Goal: Task Accomplishment & Management: Use online tool/utility

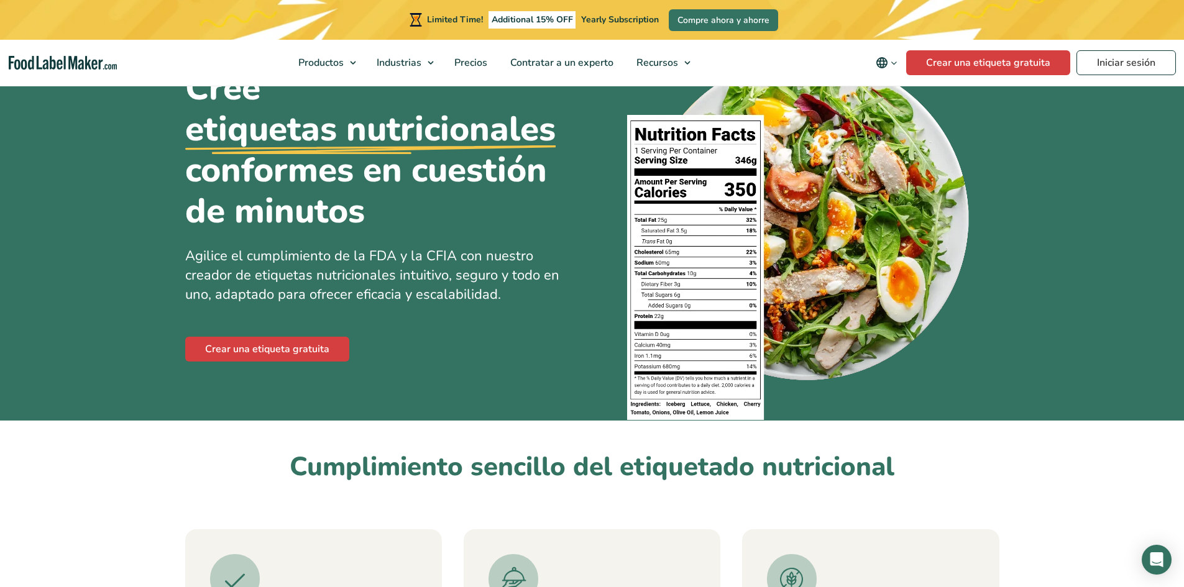
scroll to position [62, 0]
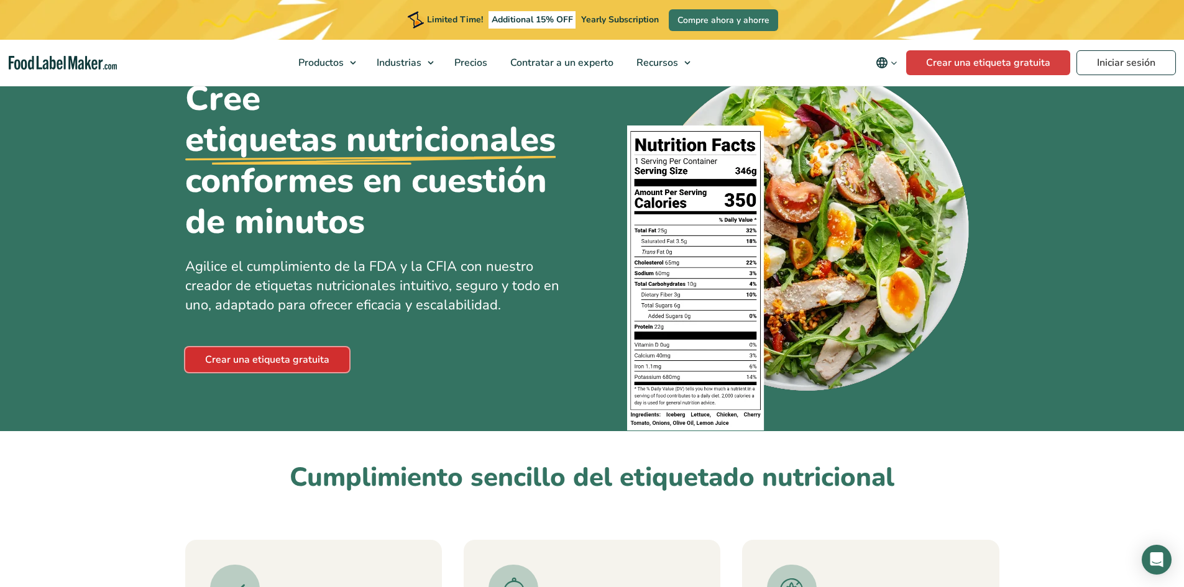
click at [224, 359] on link "Crear una etiqueta gratuita" at bounding box center [267, 359] width 164 height 25
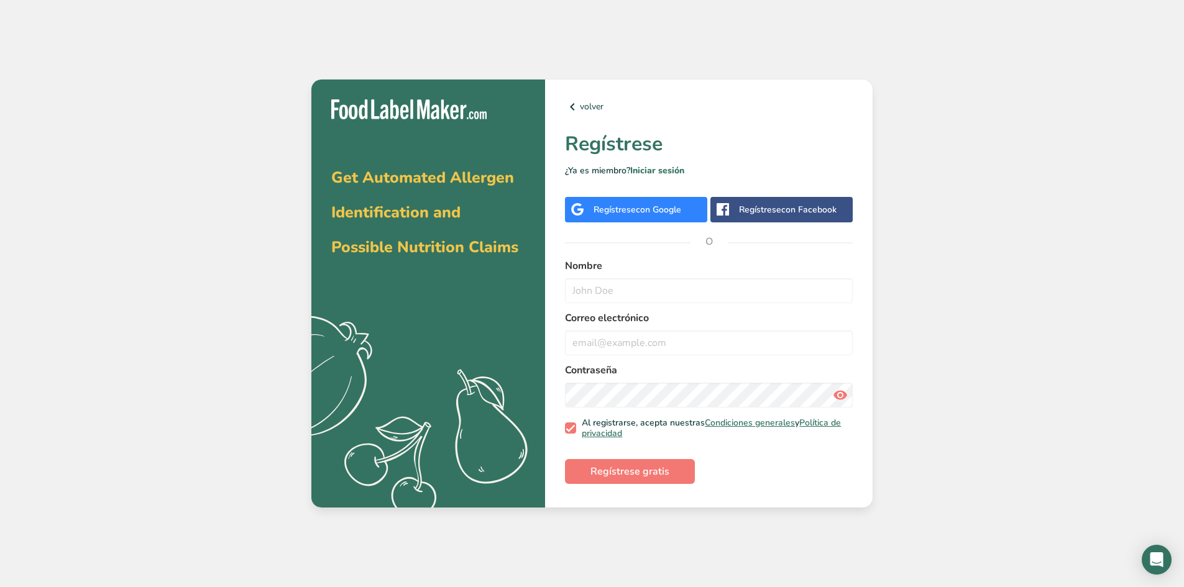
click at [605, 203] on div "Regístrese con Google" at bounding box center [637, 209] width 88 height 13
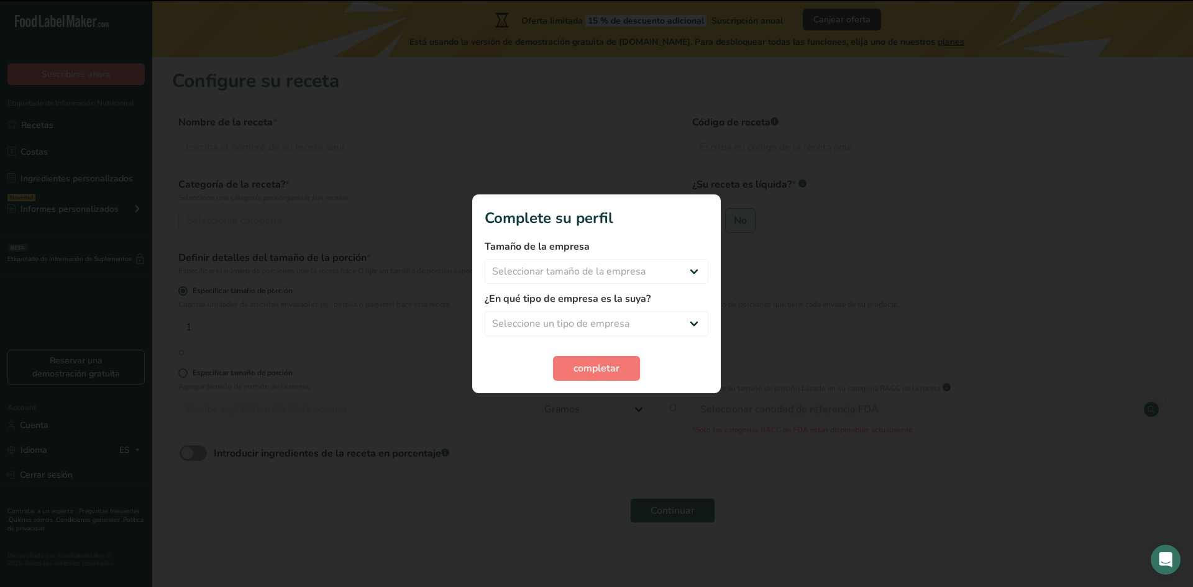
click at [540, 258] on div "Tamaño de la empresa Seleccionar tamaño de la empresa Menos de 10 empleados De …" at bounding box center [597, 261] width 224 height 45
click at [546, 272] on select "Seleccionar tamaño de la empresa Menos de 10 empleados De 10 a 50 empleados De …" at bounding box center [597, 271] width 224 height 25
select select "1"
click at [485, 259] on select "Seleccionar tamaño de la empresa Menos de 10 empleados De 10 a 50 empleados De …" at bounding box center [597, 271] width 224 height 25
click at [556, 309] on div "¿En qué tipo de empresa es la suya? Seleccione un tipo de empresa Fabricante de…" at bounding box center [597, 313] width 224 height 45
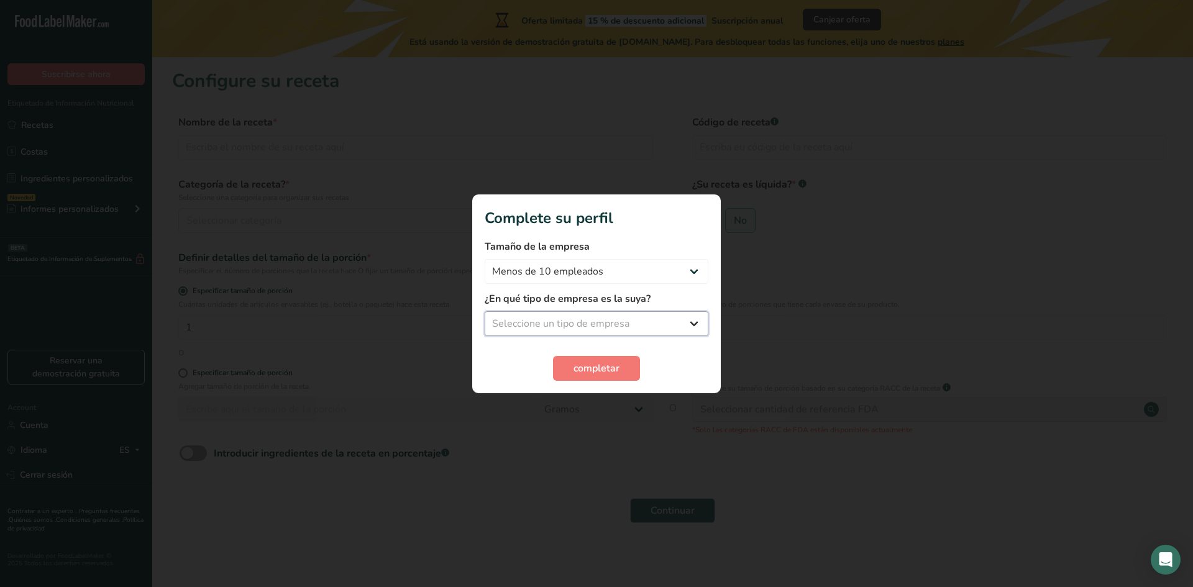
click at [560, 327] on select "Seleccione un tipo de empresa Fabricante de alimentos envasados Restaurante y c…" at bounding box center [597, 323] width 224 height 25
select select "3"
click at [485, 311] on select "Seleccione un tipo de empresa Fabricante de alimentos envasados Restaurante y c…" at bounding box center [597, 323] width 224 height 25
click at [568, 373] on button "completar" at bounding box center [596, 368] width 87 height 25
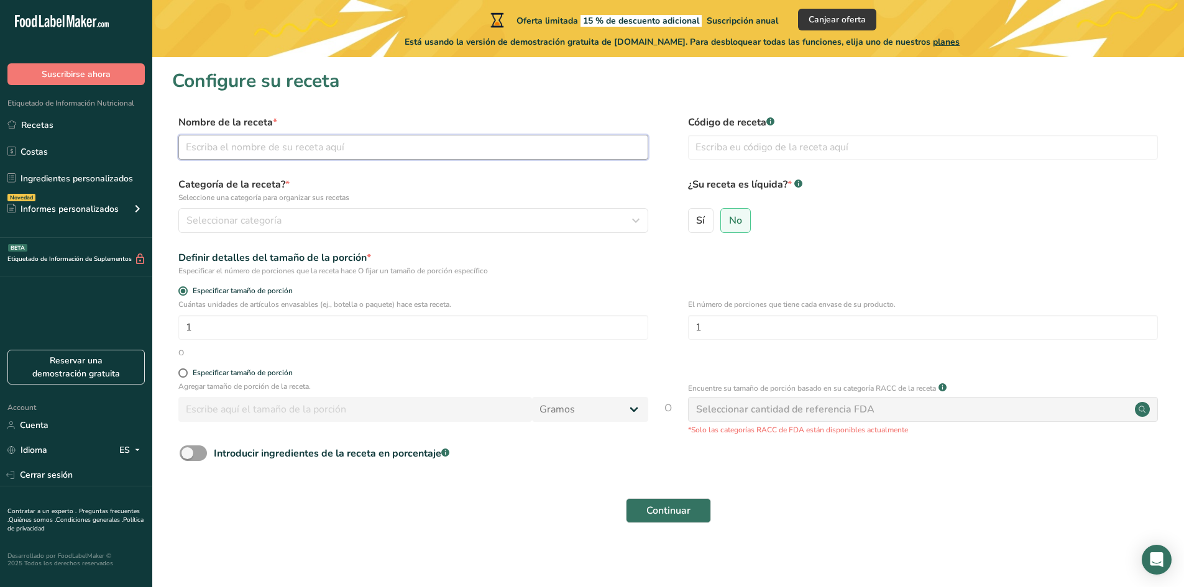
click at [231, 155] on input "text" at bounding box center [413, 147] width 470 height 25
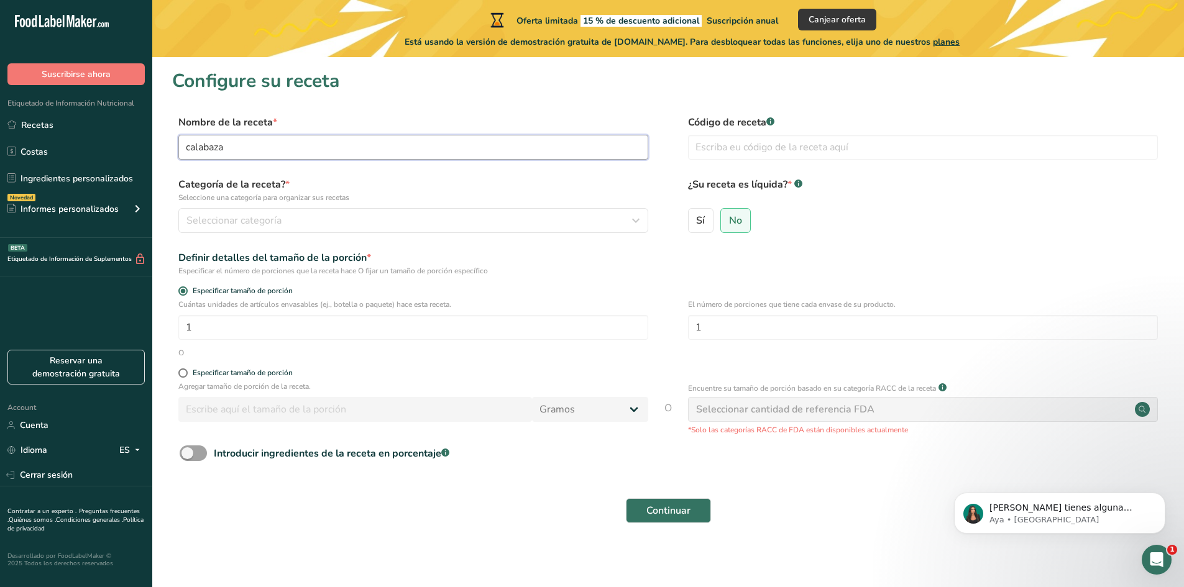
type input "calabaza"
click at [160, 213] on section "Configure su receta Nombre de la receta * calabaza Código de receta .a-a{fill:#…" at bounding box center [667, 303] width 1031 height 493
click at [160, 214] on section "Configure su receta Nombre de la receta * calabaza Código de receta .a-a{fill:#…" at bounding box center [667, 303] width 1031 height 493
click at [211, 223] on span "Seleccionar categoría" at bounding box center [233, 220] width 95 height 15
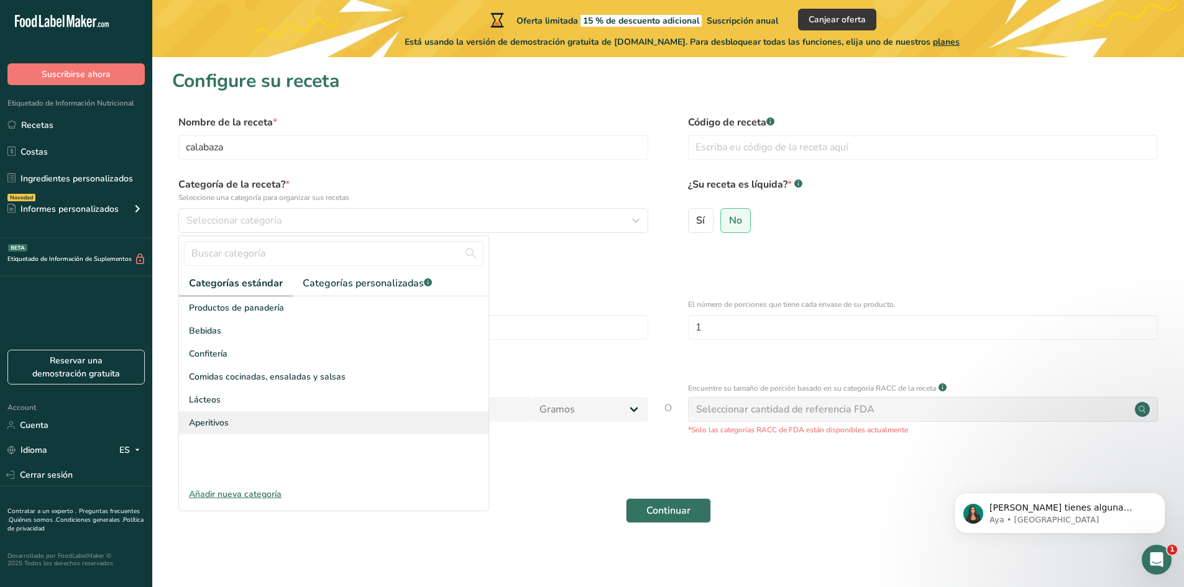
click at [225, 422] on span "Aperitivos" at bounding box center [209, 422] width 40 height 13
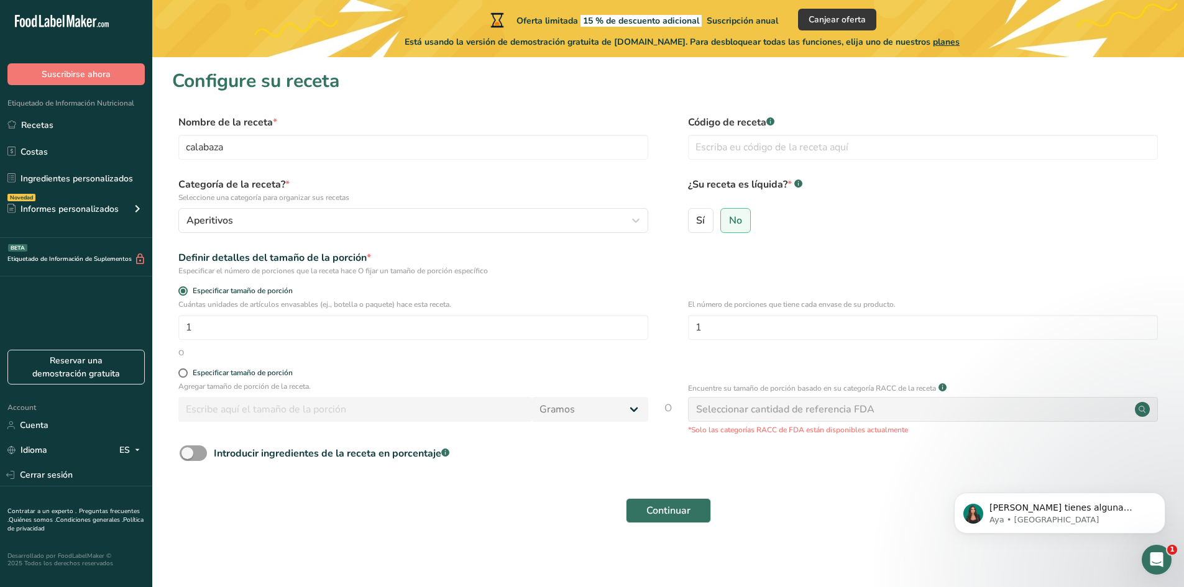
click at [176, 322] on div "Cuántas unidades de artículos envasables (ej., botella o paquete) hace esta rec…" at bounding box center [668, 323] width 992 height 48
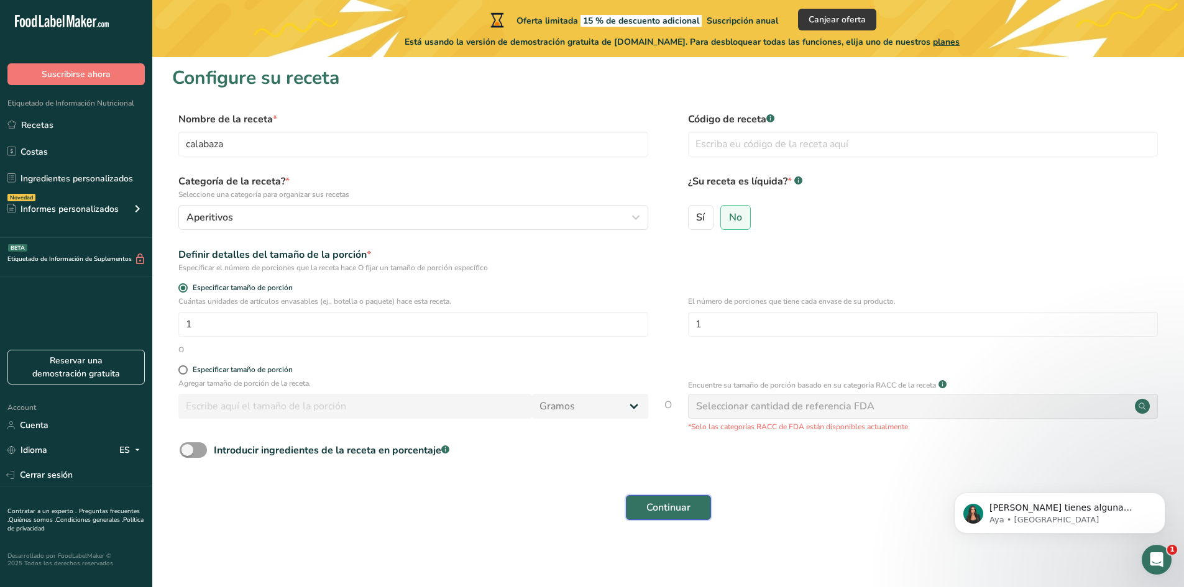
click at [661, 513] on span "Continuar" at bounding box center [668, 507] width 44 height 15
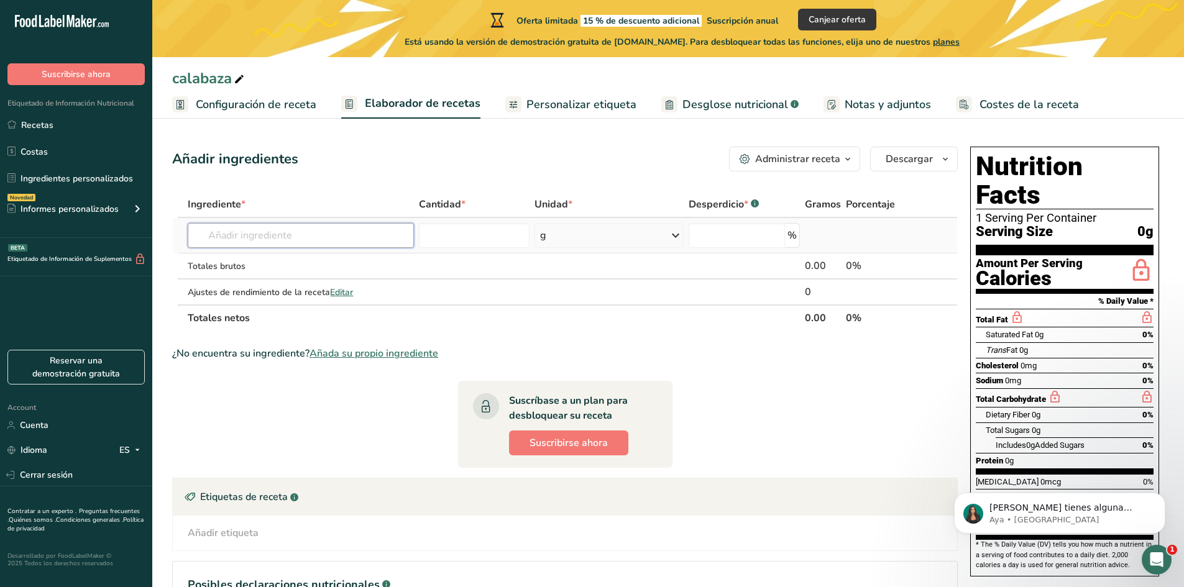
click at [258, 235] on input "text" at bounding box center [301, 235] width 226 height 25
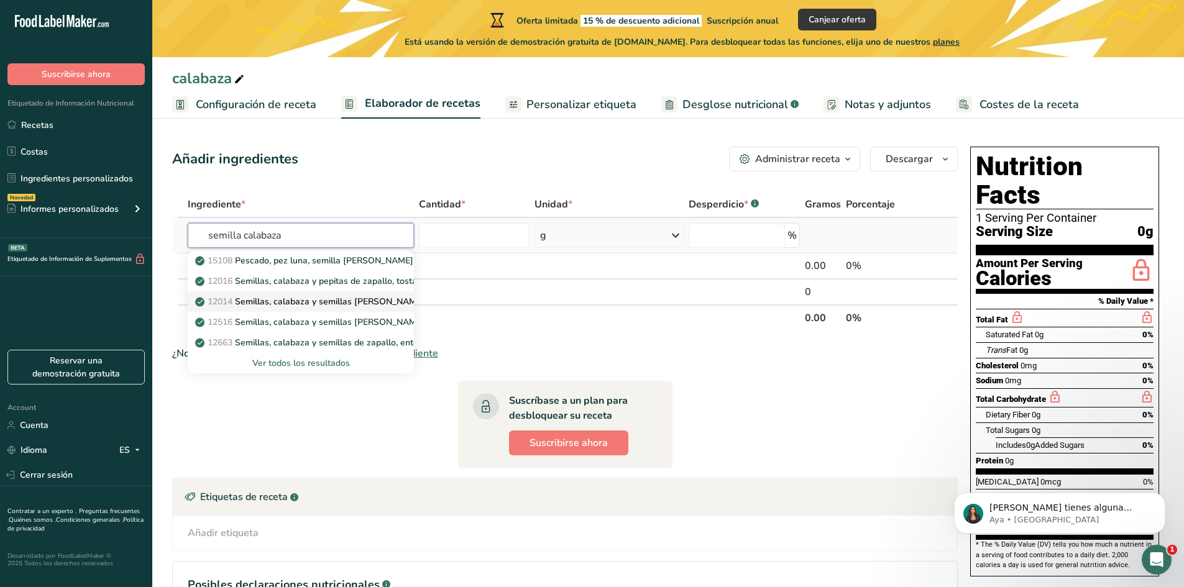
type input "semilla calabaza"
click at [289, 296] on p "12014 Semillas, calabaza y semillas de calabaza, secas" at bounding box center [325, 301] width 254 height 13
type input "Seeds, pumpkin and squash seed kernels, dried"
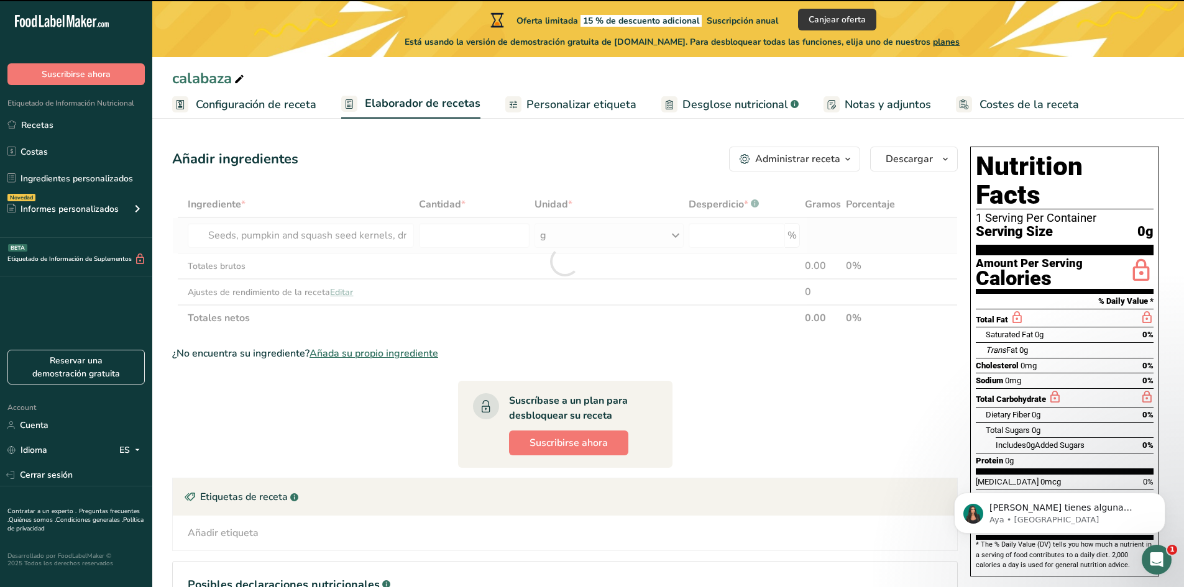
type input "0"
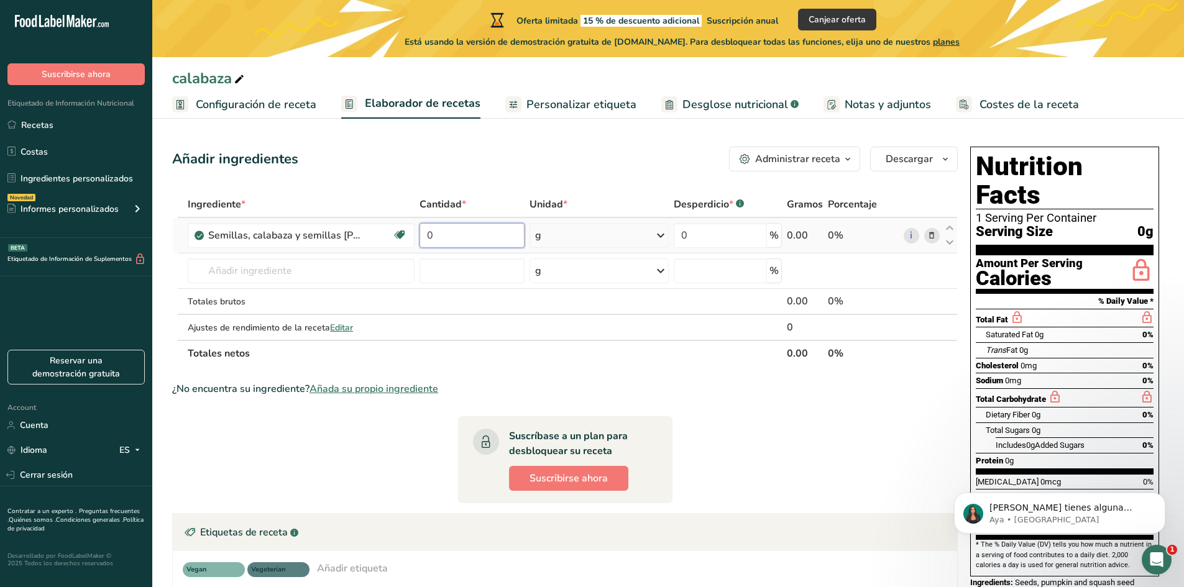
click at [447, 236] on input "0" at bounding box center [471, 235] width 105 height 25
type input "100"
click at [695, 346] on div "Ingrediente * Cantidad * Unidad * Desperdicio * .a-a{fill:#347362;}.b-a{fill:#f…" at bounding box center [564, 278] width 785 height 175
